Goal: Task Accomplishment & Management: Manage account settings

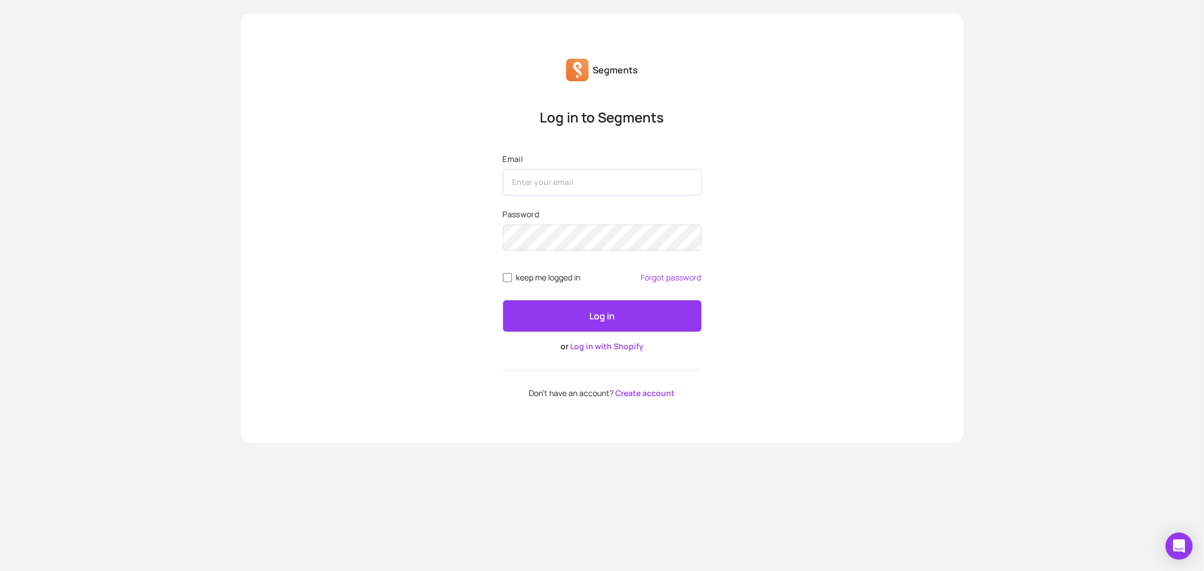
click at [576, 175] on input "Email" at bounding box center [602, 182] width 199 height 26
type input "[EMAIL_ADDRESS][DOMAIN_NAME]"
drag, startPoint x: 1006, startPoint y: 208, endPoint x: 954, endPoint y: 226, distance: 55.5
click at [1006, 208] on div "Segments Log in to Segments Email [EMAIL_ADDRESS][DOMAIN_NAME] Password keep me…" at bounding box center [602, 285] width 1204 height 571
click at [731, 314] on div "Log in to Segments Email [EMAIL_ADDRESS][DOMAIN_NAME] Password keep me logged i…" at bounding box center [602, 252] width 722 height 289
